Goal: Task Accomplishment & Management: Use online tool/utility

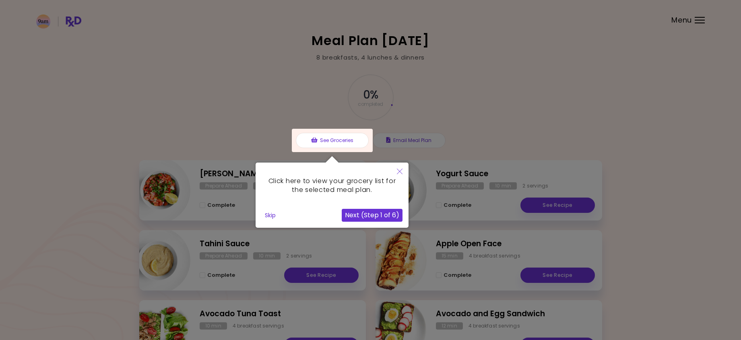
click at [376, 214] on button "Next (Step 1 of 6)" at bounding box center [372, 215] width 61 height 13
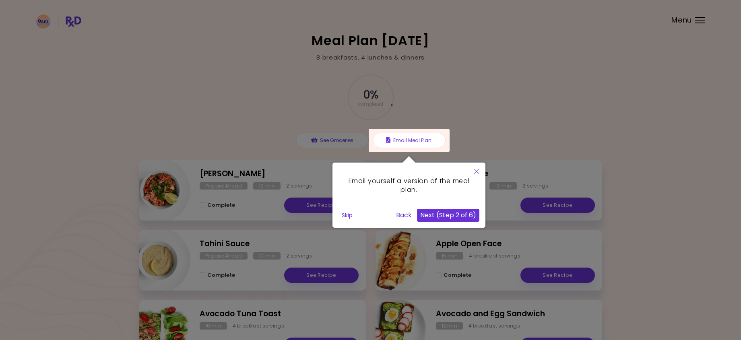
click at [434, 214] on button "Next (Step 2 of 6)" at bounding box center [448, 215] width 62 height 13
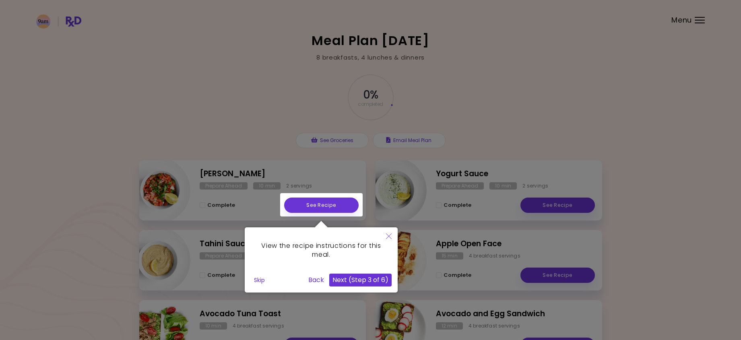
click at [378, 279] on button "Next (Step 3 of 6)" at bounding box center [360, 280] width 62 height 13
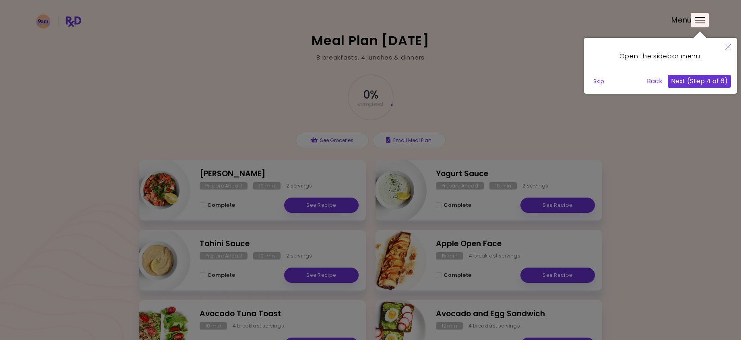
click at [688, 80] on button "Next (Step 4 of 6)" at bounding box center [699, 81] width 63 height 13
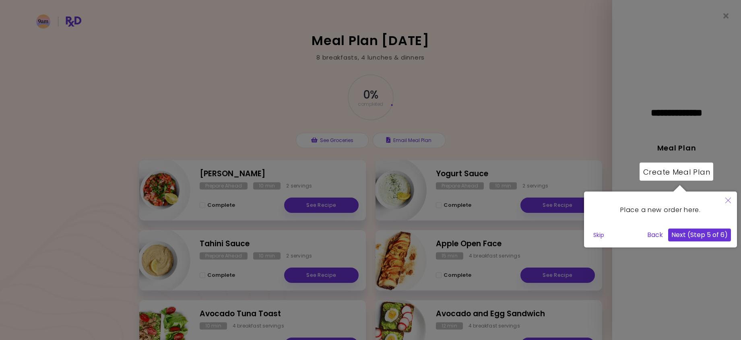
click at [692, 236] on button "Next (Step 5 of 6)" at bounding box center [699, 235] width 63 height 13
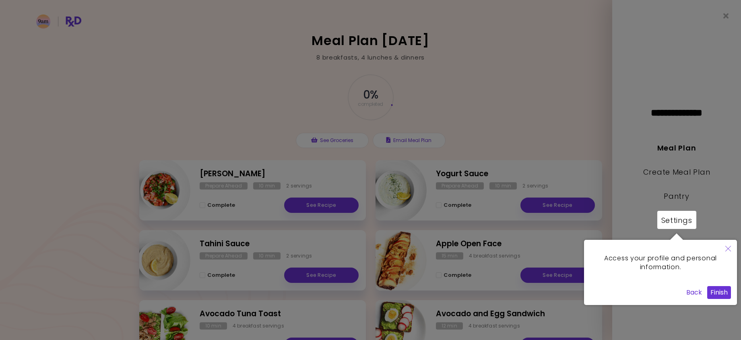
click at [720, 295] on button "Finish" at bounding box center [719, 292] width 24 height 13
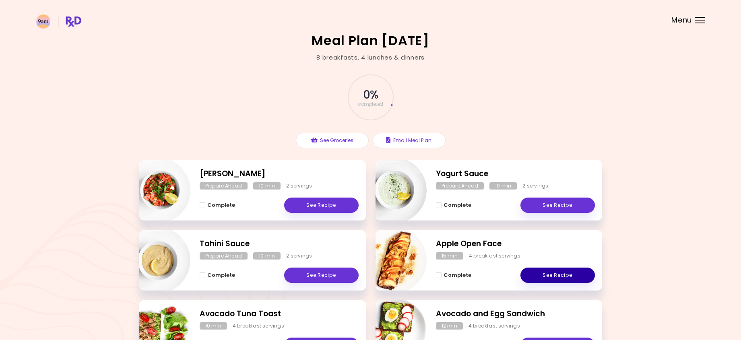
click at [532, 271] on link "See Recipe" at bounding box center [558, 275] width 74 height 15
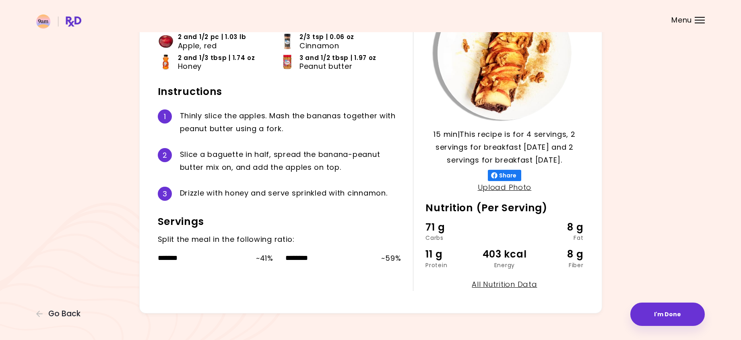
scroll to position [103, 0]
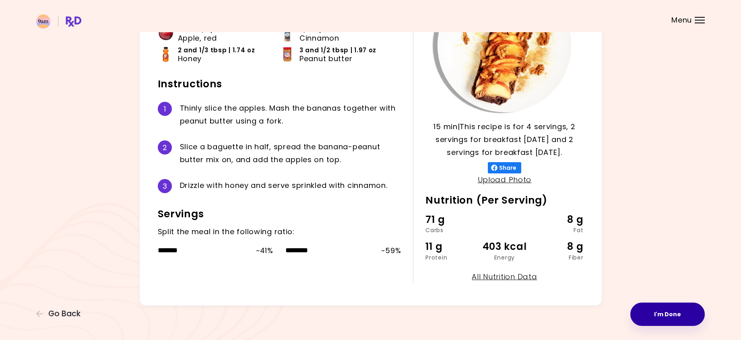
click at [670, 318] on button "I'm Done" at bounding box center [668, 314] width 74 height 23
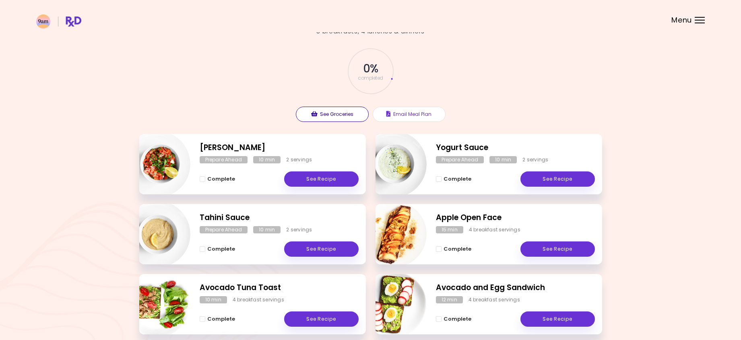
scroll to position [40, 0]
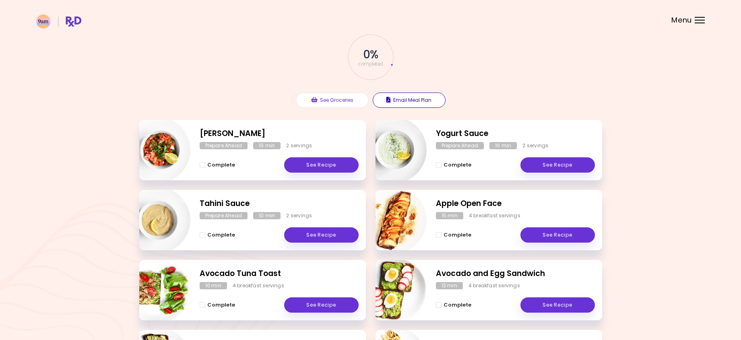
click at [393, 99] on button "Email Meal Plan" at bounding box center [409, 100] width 73 height 15
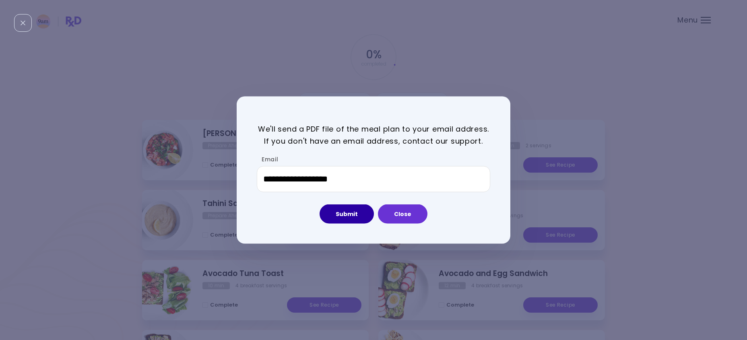
click at [357, 213] on button "Submit" at bounding box center [347, 214] width 54 height 19
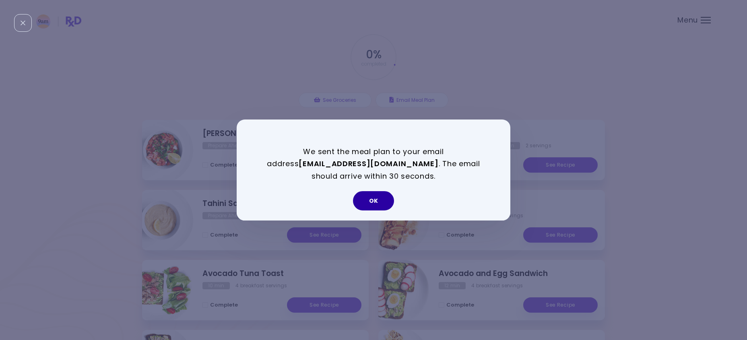
click at [374, 198] on button "OK" at bounding box center [373, 200] width 41 height 19
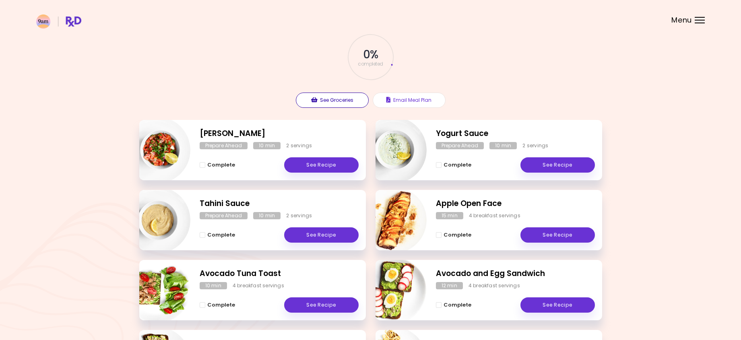
click at [314, 97] on icon "button" at bounding box center [314, 100] width 6 height 6
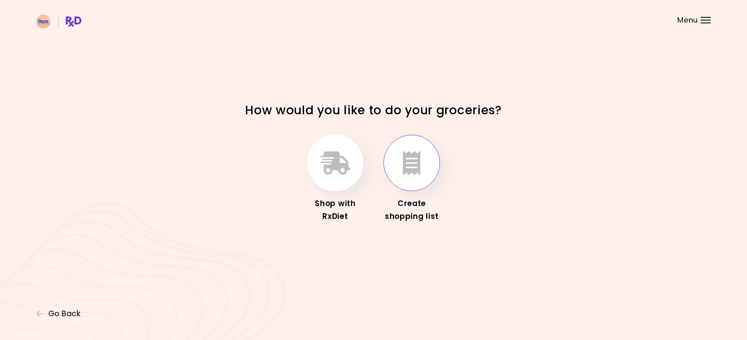
click at [416, 168] on icon "button" at bounding box center [412, 162] width 18 height 23
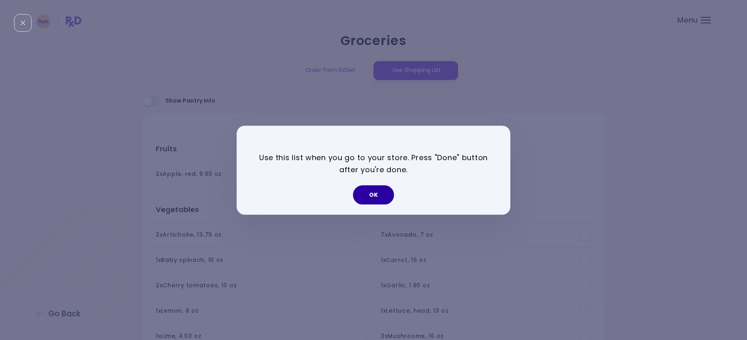
click at [359, 193] on button "OK" at bounding box center [373, 194] width 41 height 19
